Goal: Information Seeking & Learning: Learn about a topic

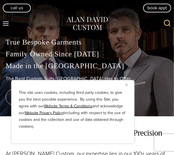
click at [126, 85] on img "Close" at bounding box center [127, 84] width 3 height 3
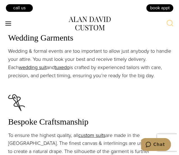
scroll to position [826, 0]
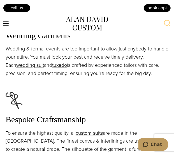
click at [5, 24] on icon "Toggle Menu" at bounding box center [5, 23] width 7 height 7
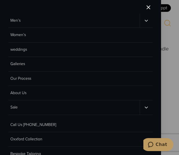
click at [25, 24] on link "Men’s" at bounding box center [73, 20] width 131 height 14
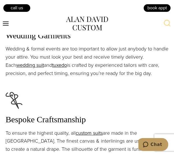
click at [11, 23] on button "Toggle Menu" at bounding box center [6, 24] width 12 height 10
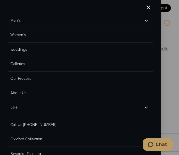
click at [55, 17] on link "Men’s" at bounding box center [73, 20] width 131 height 14
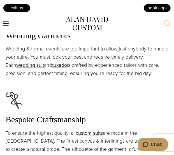
click at [8, 22] on icon "Open menu" at bounding box center [6, 23] width 6 height 4
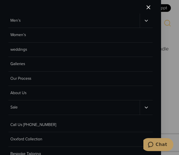
click at [144, 20] on icon "Men’s sub menu toggle" at bounding box center [146, 20] width 5 height 5
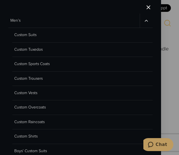
click at [47, 28] on link "Custom Suits" at bounding box center [82, 35] width 140 height 14
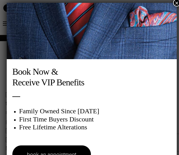
click at [173, 3] on button "×" at bounding box center [176, 2] width 7 height 7
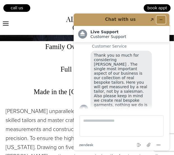
click at [162, 19] on icon "Minimize widget" at bounding box center [161, 19] width 4 height 4
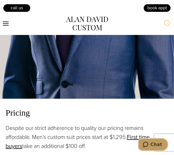
scroll to position [815, 0]
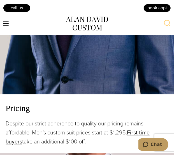
drag, startPoint x: 38, startPoint y: 114, endPoint x: 89, endPoint y: 121, distance: 51.3
click at [89, 121] on p "Despite our strict adherence to quality our pricing remains affordable. Men’s c…" at bounding box center [87, 132] width 163 height 27
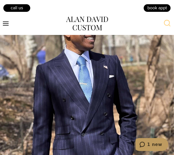
scroll to position [0, 0]
